Goal: Check status: Check status

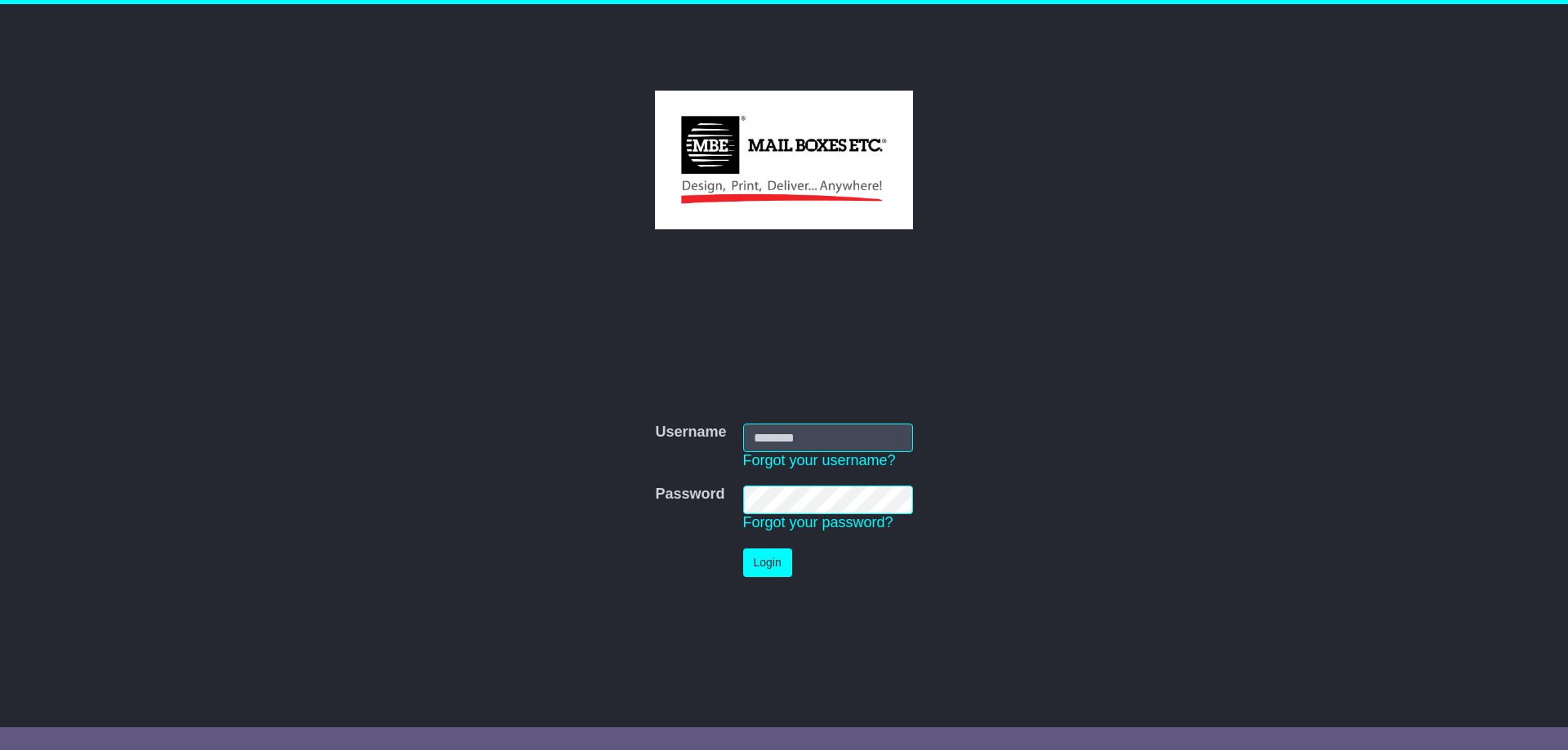
type input "**********"
click at [762, 574] on button "Login" at bounding box center [768, 562] width 49 height 29
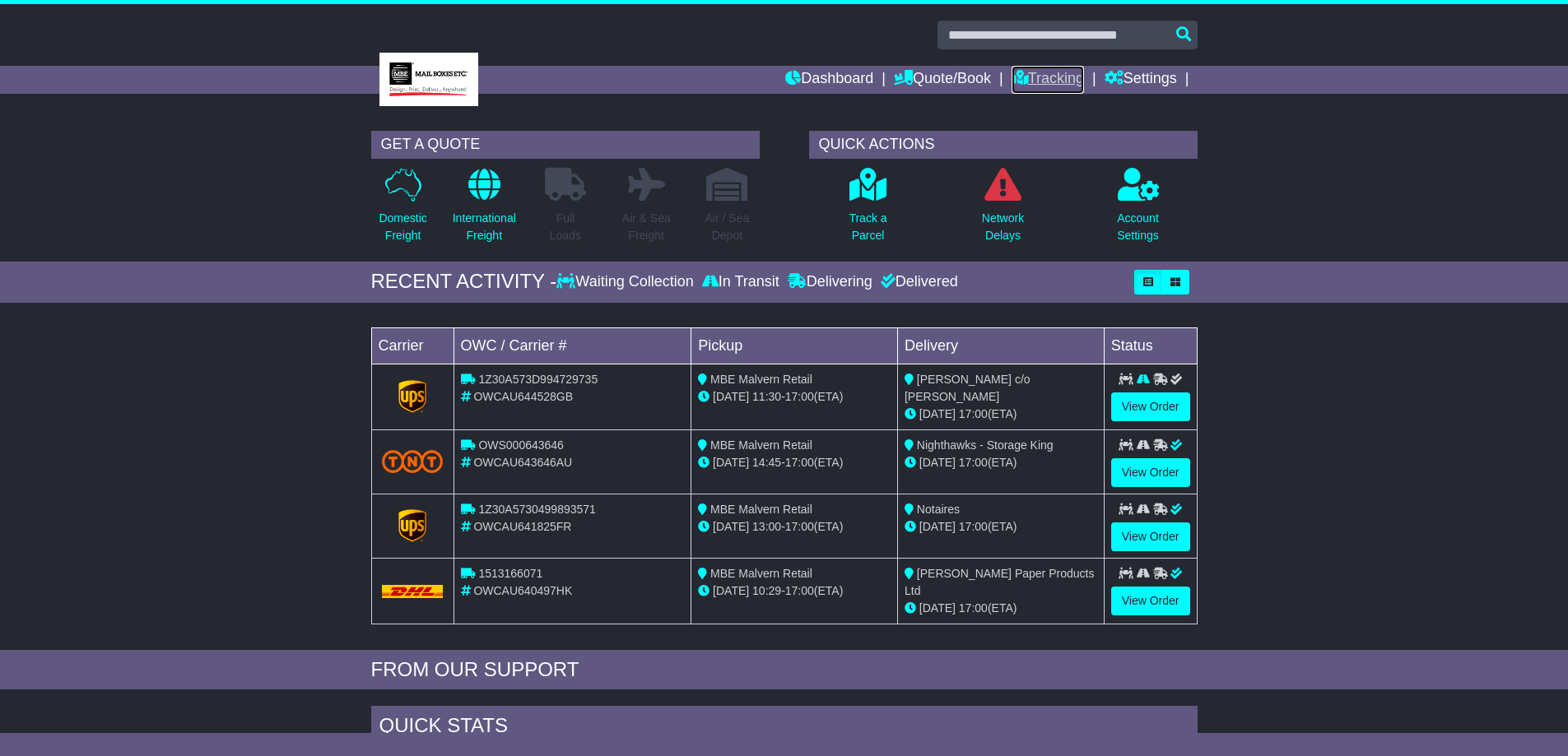
click at [1041, 75] on link "Tracking" at bounding box center [1048, 80] width 73 height 28
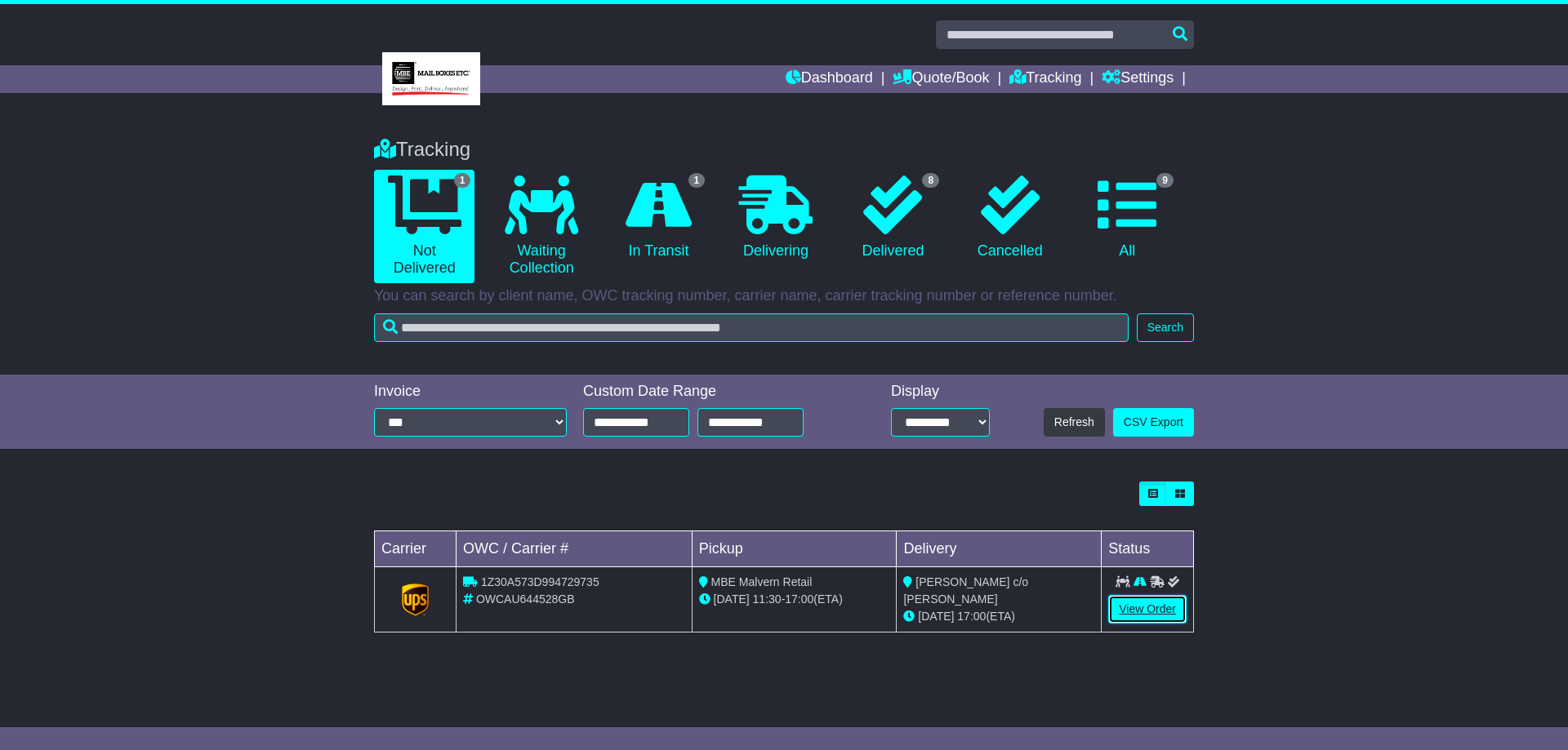
click at [1163, 607] on link "View Order" at bounding box center [1147, 609] width 79 height 29
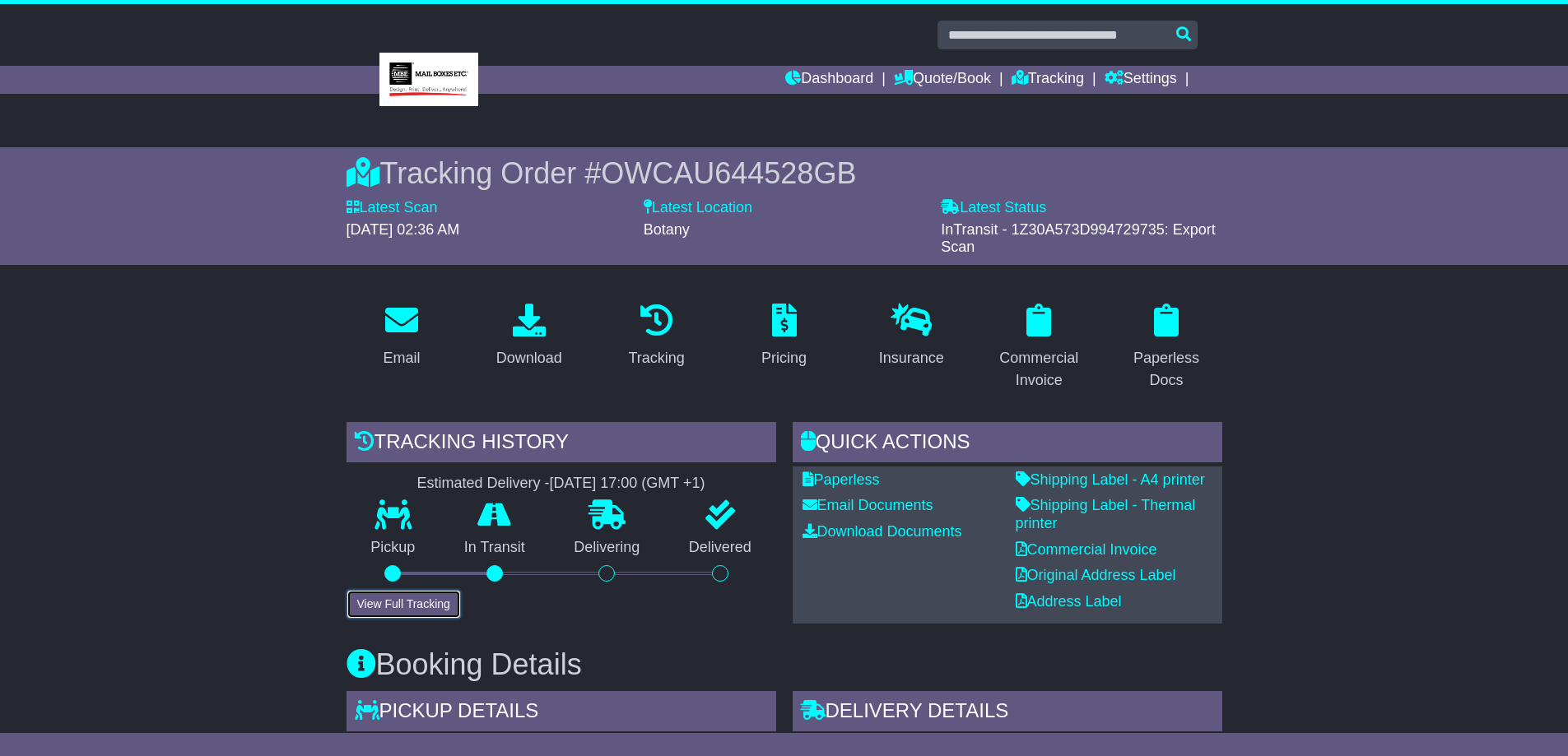
click at [398, 593] on button "View Full Tracking" at bounding box center [403, 604] width 114 height 29
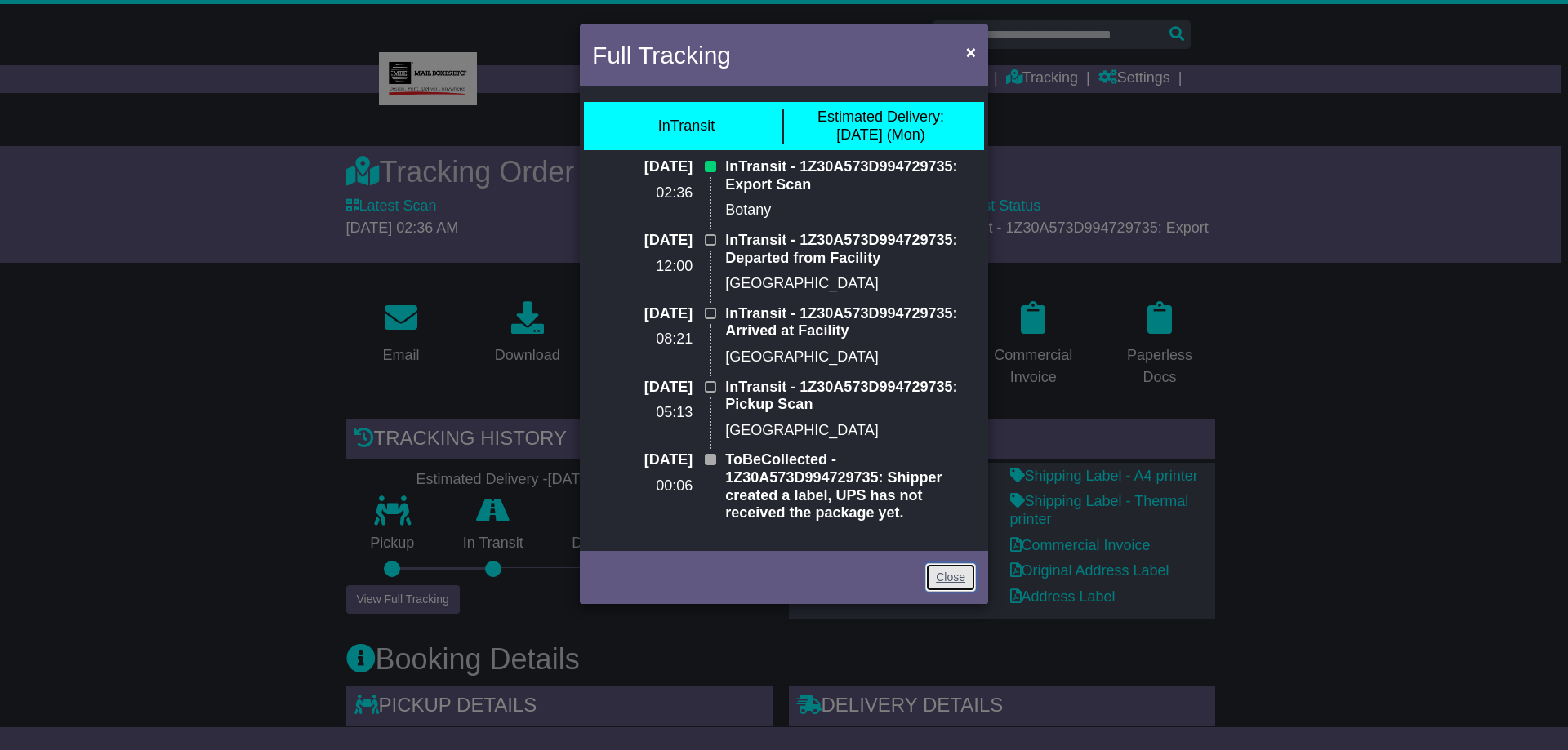
click at [969, 580] on link "Close" at bounding box center [950, 577] width 51 height 29
